Goal: Transaction & Acquisition: Register for event/course

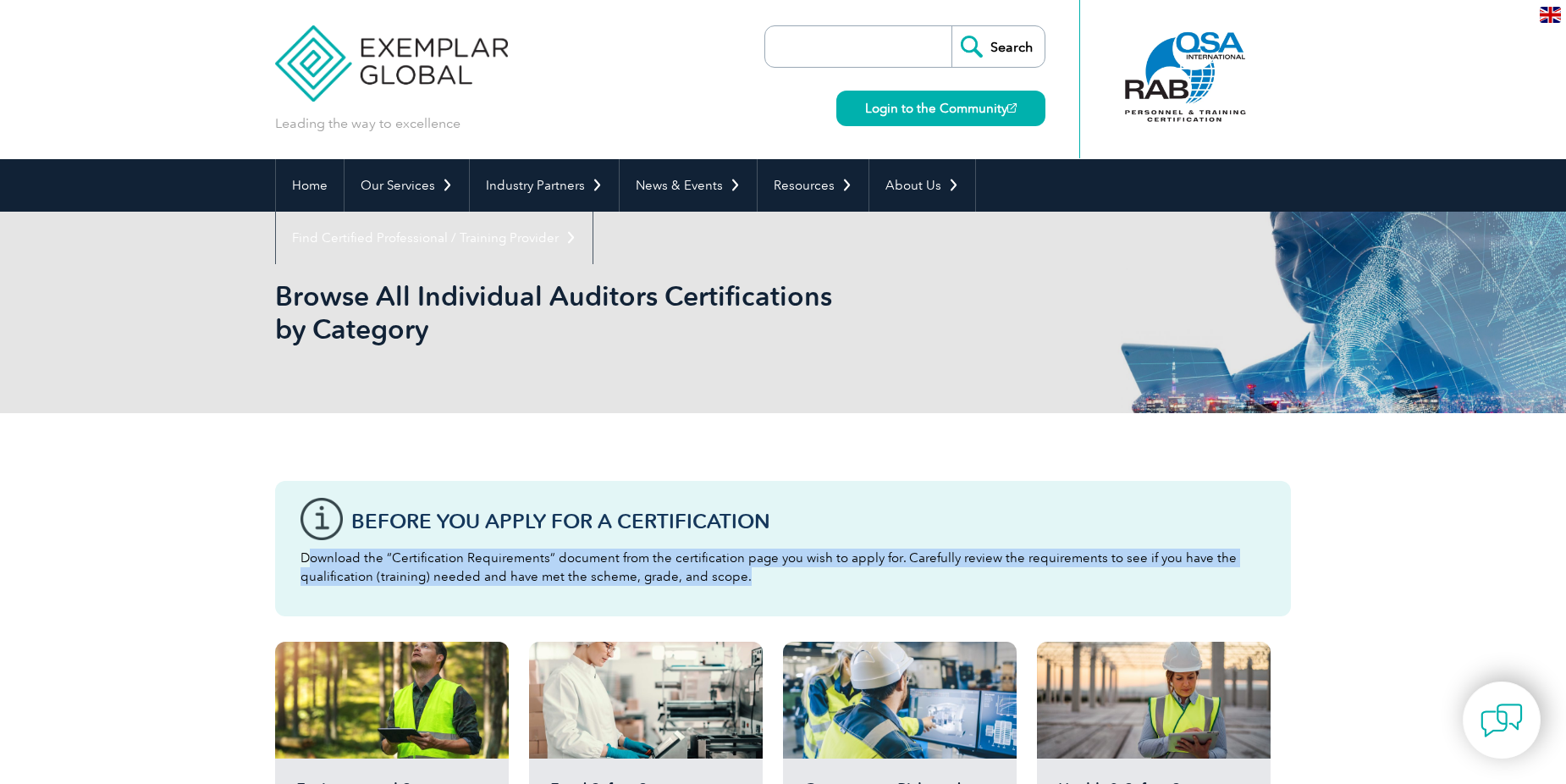
drag, startPoint x: 306, startPoint y: 556, endPoint x: 753, endPoint y: 595, distance: 448.7
click at [741, 596] on div "Before You Apply For a Certification Download the “Certification Requirements” …" at bounding box center [783, 548] width 1016 height 136
click at [758, 592] on div "Before You Apply For a Certification Download the “Certification Requirements” …" at bounding box center [783, 548] width 1016 height 136
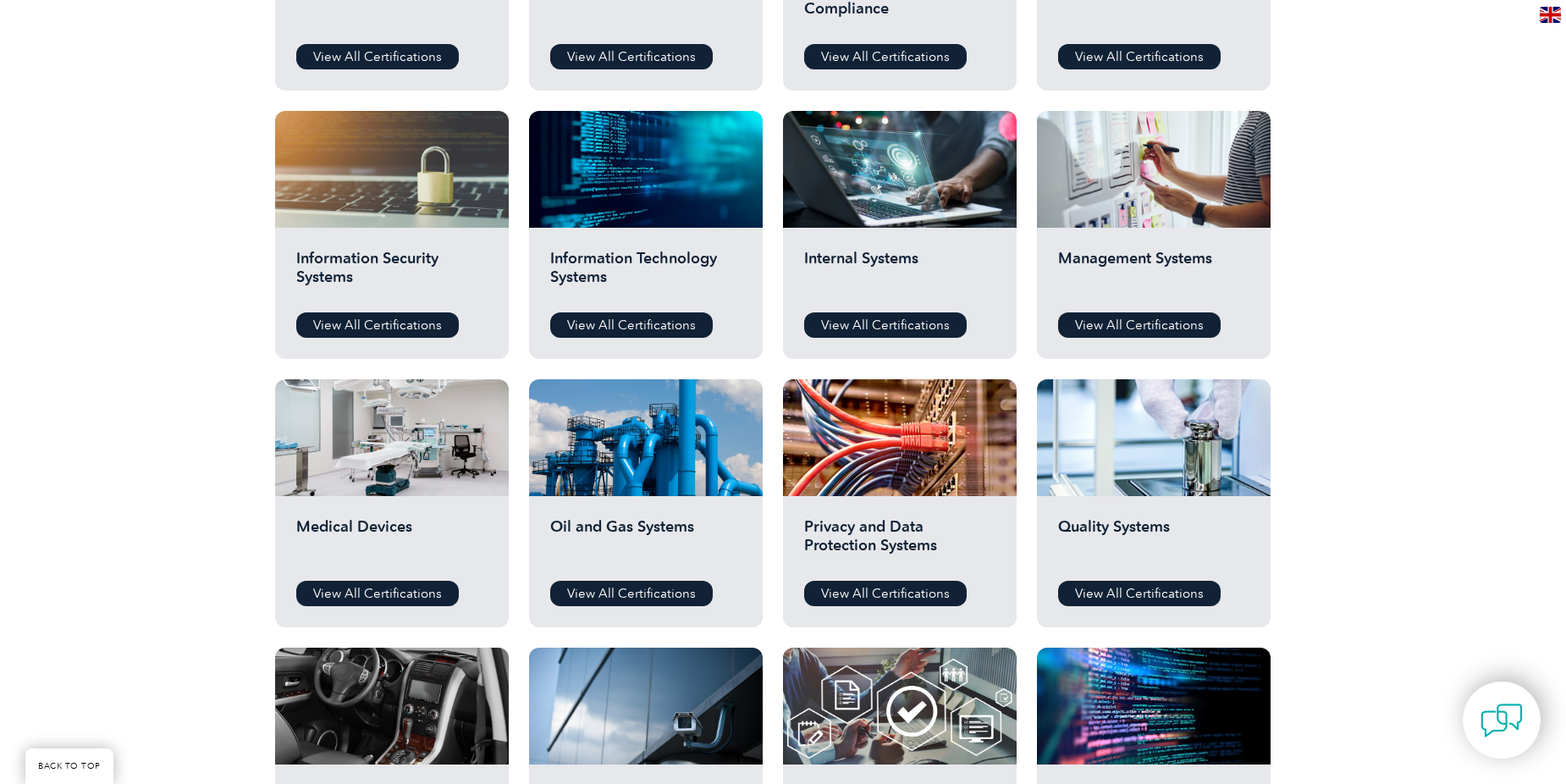
scroll to position [818, 0]
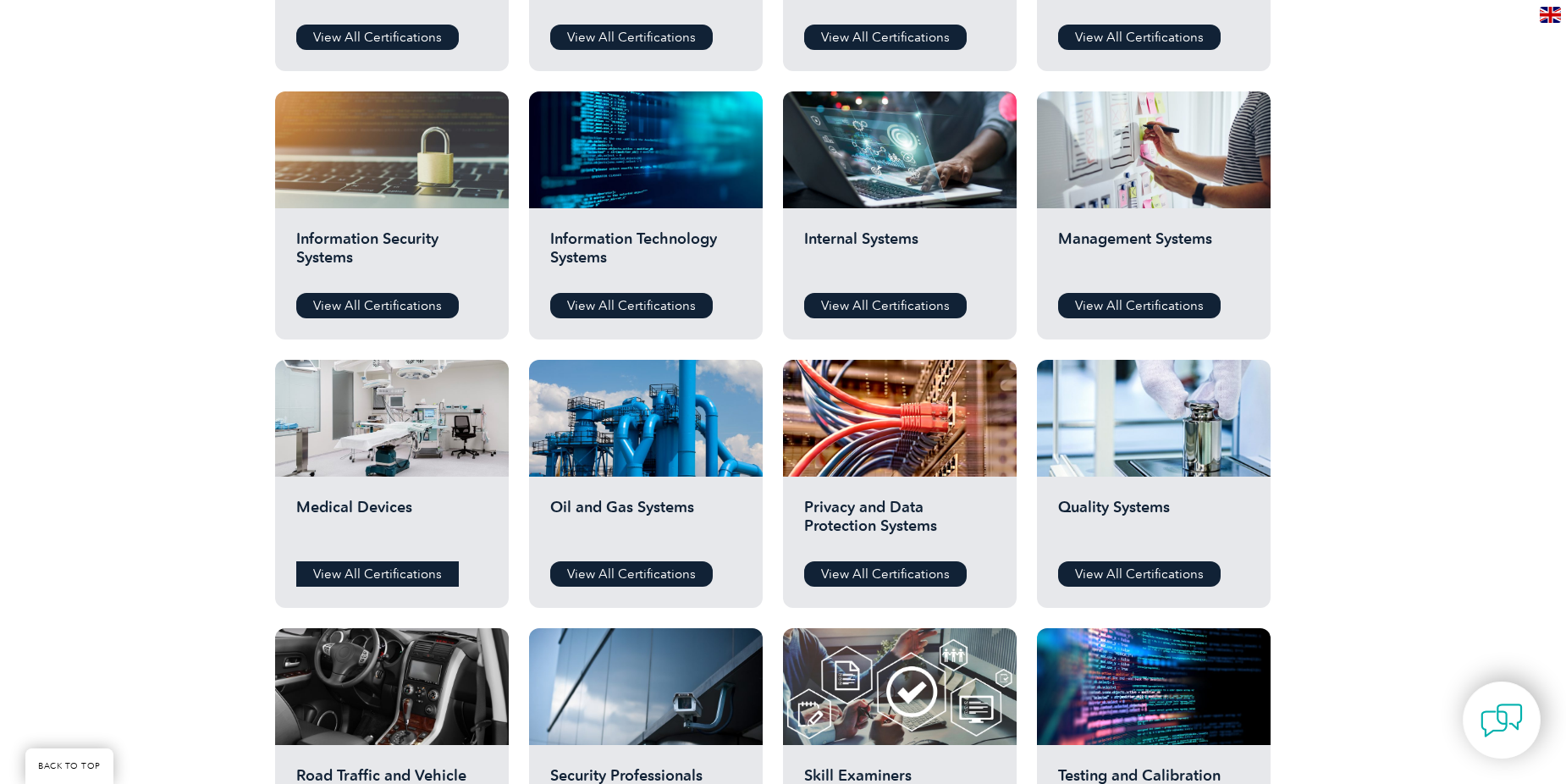
click at [361, 577] on link "View All Certifications" at bounding box center [377, 574] width 162 height 26
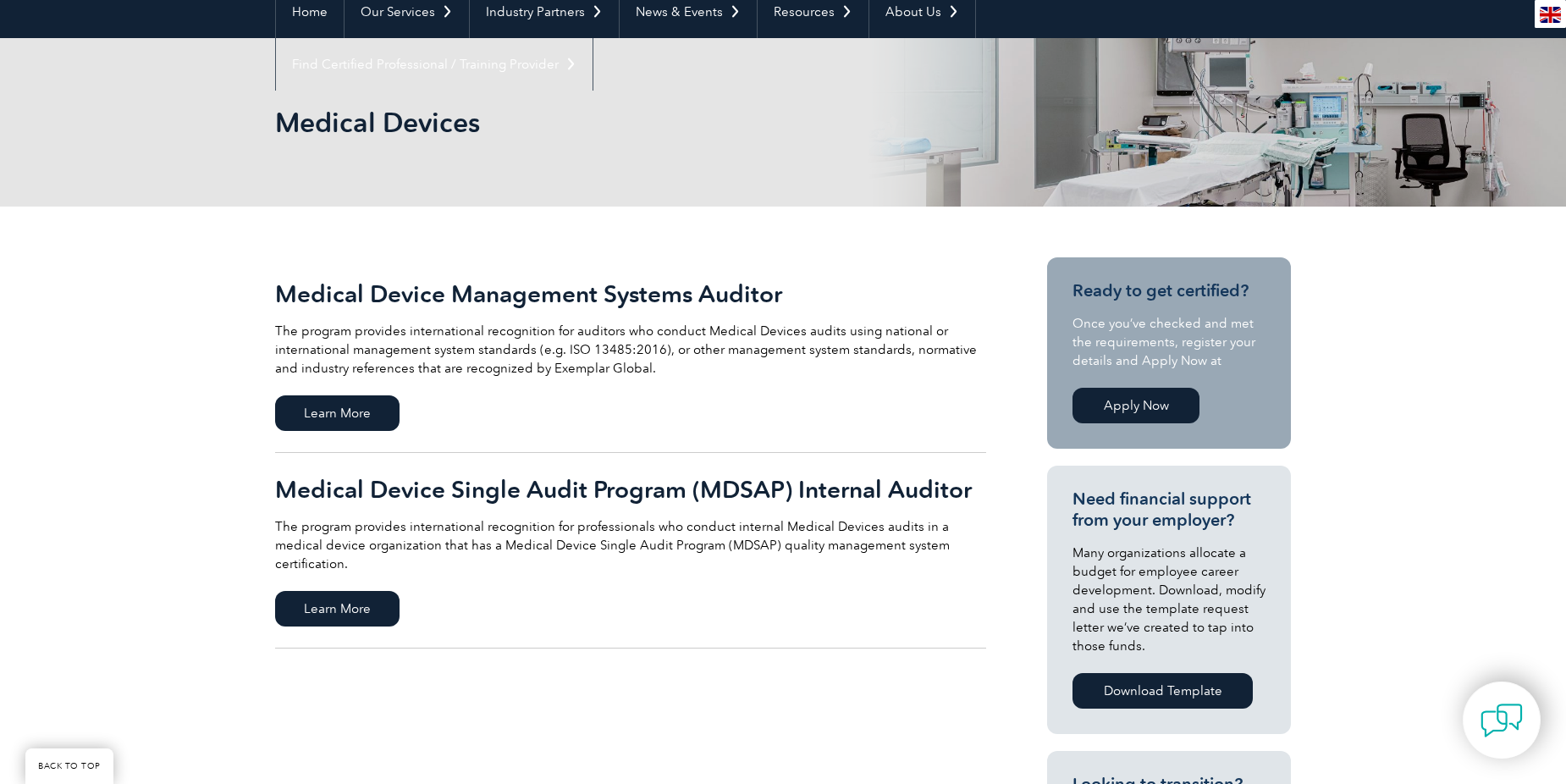
scroll to position [254, 0]
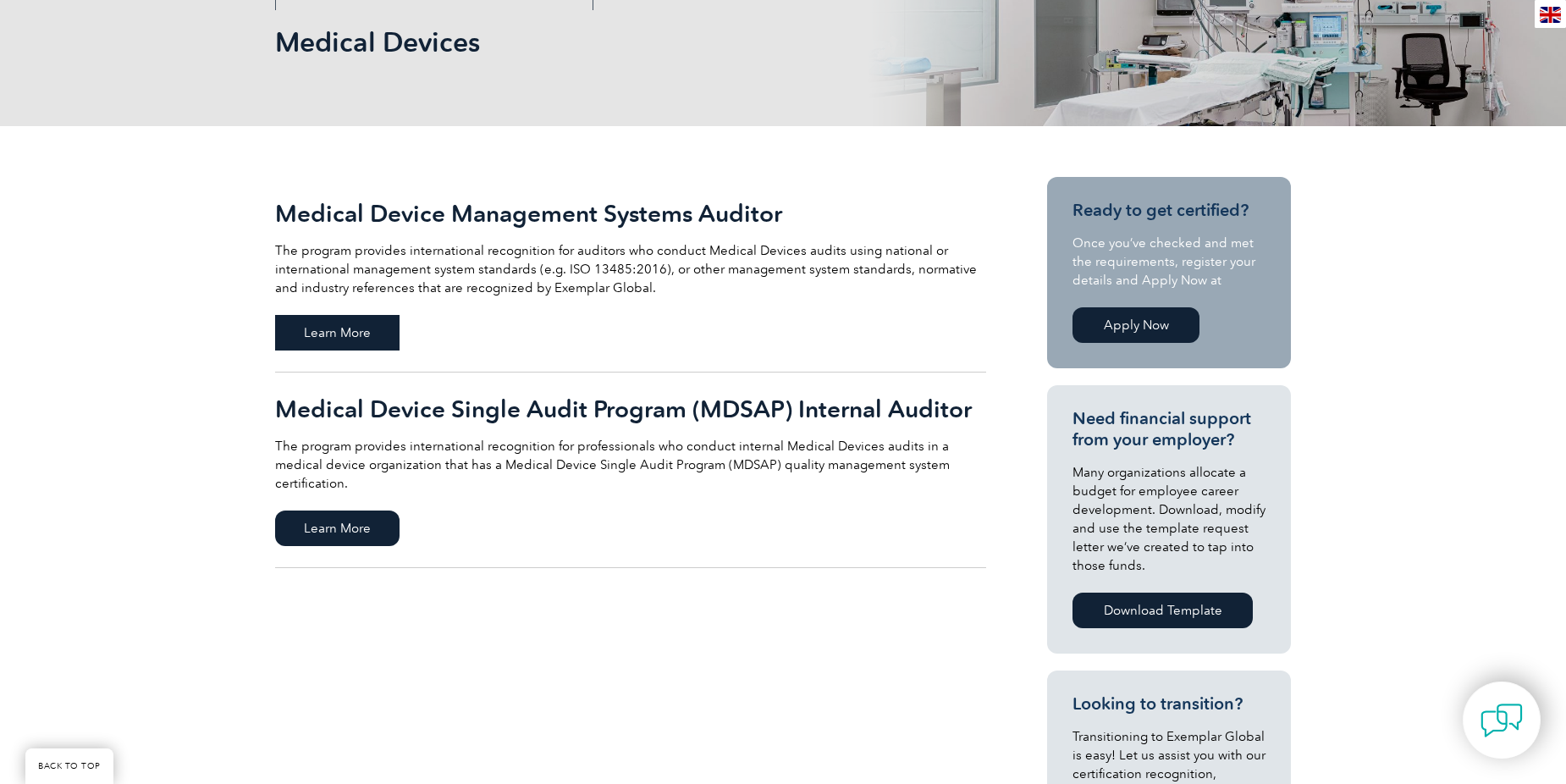
click at [364, 337] on span "Learn More" at bounding box center [337, 333] width 125 height 36
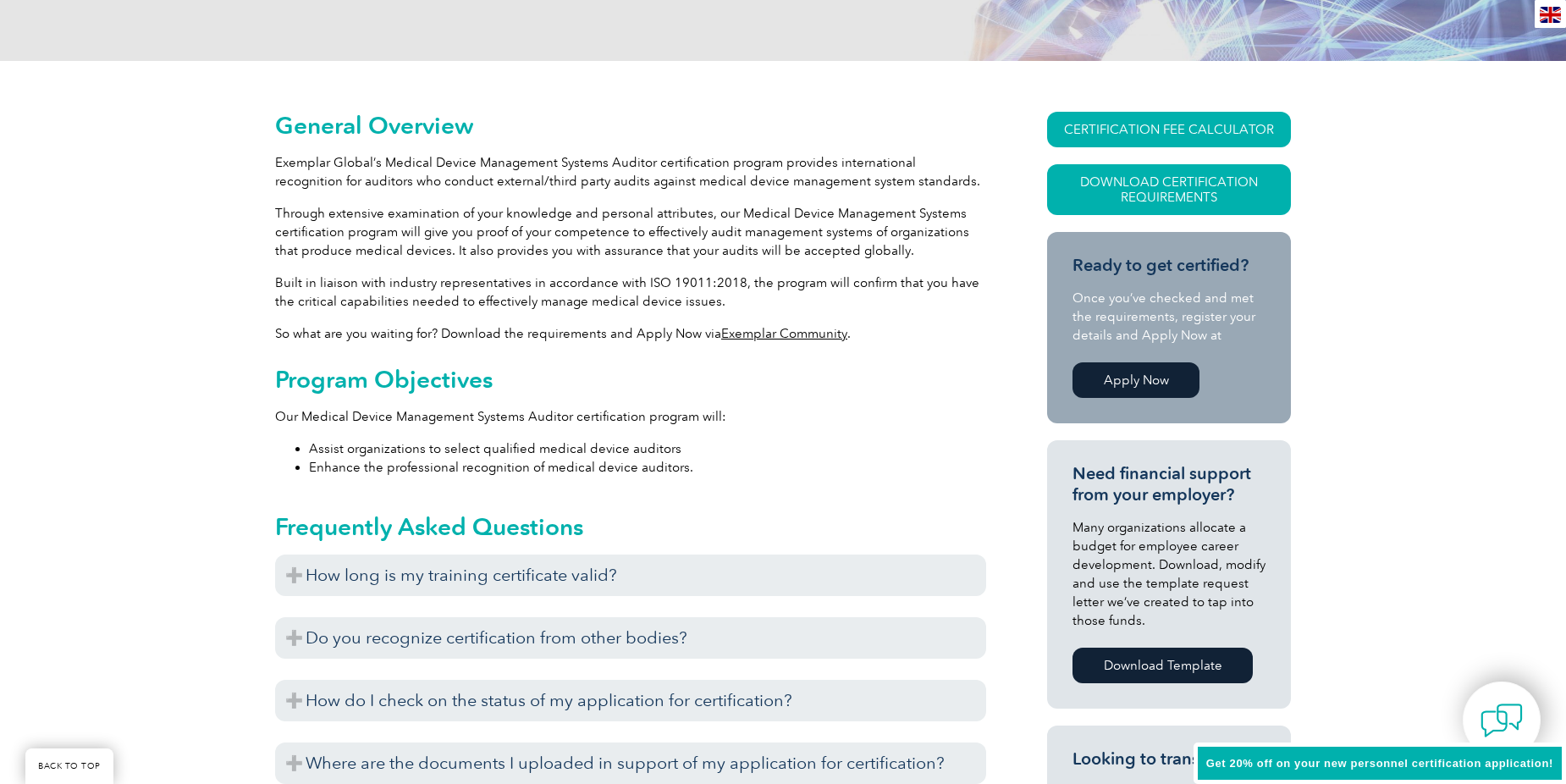
scroll to position [84, 0]
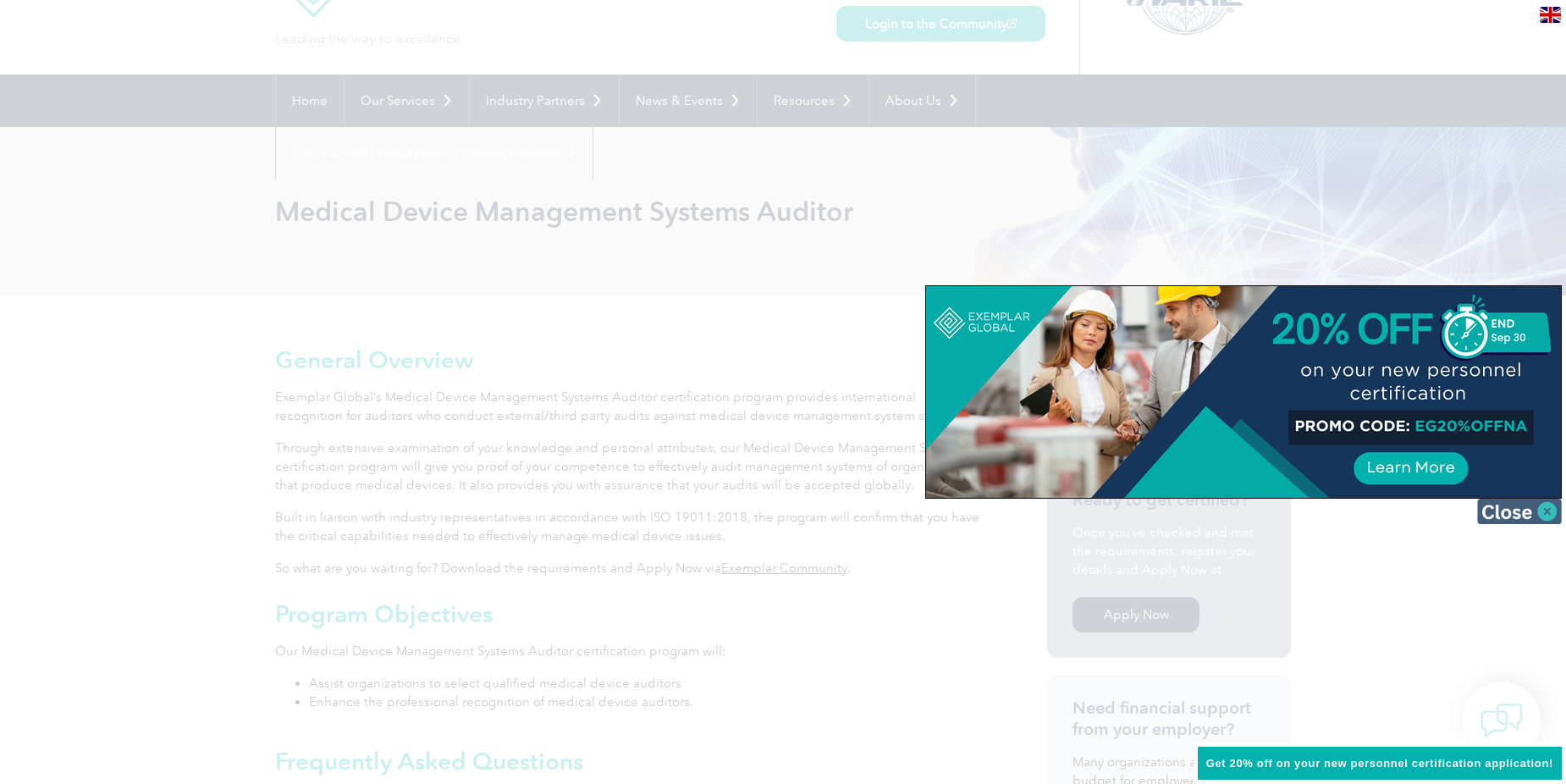
click at [1546, 516] on img at bounding box center [1519, 511] width 84 height 26
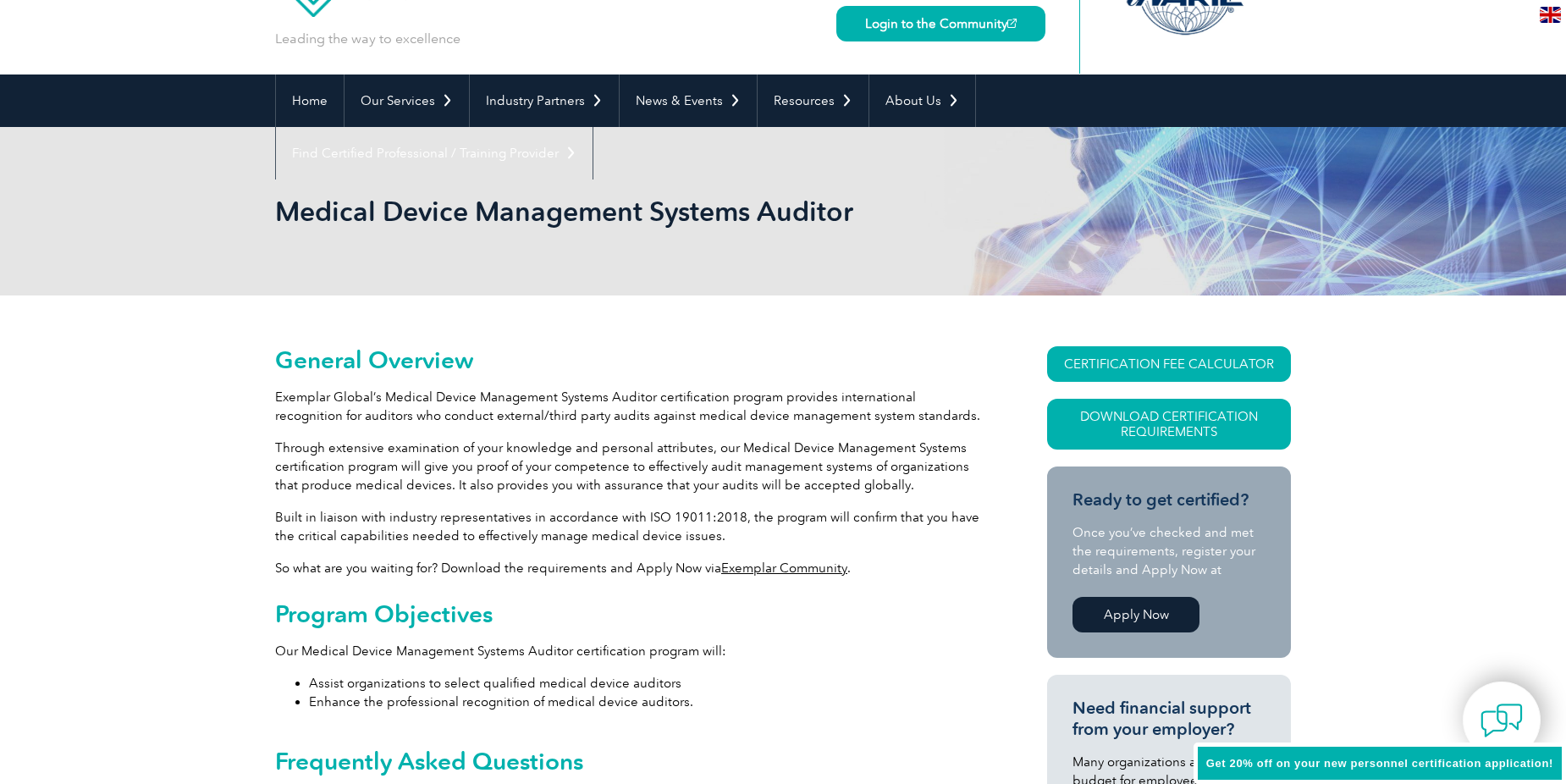
click at [1186, 613] on link "Apply Now" at bounding box center [1136, 614] width 127 height 36
